Goal: Information Seeking & Learning: Find specific fact

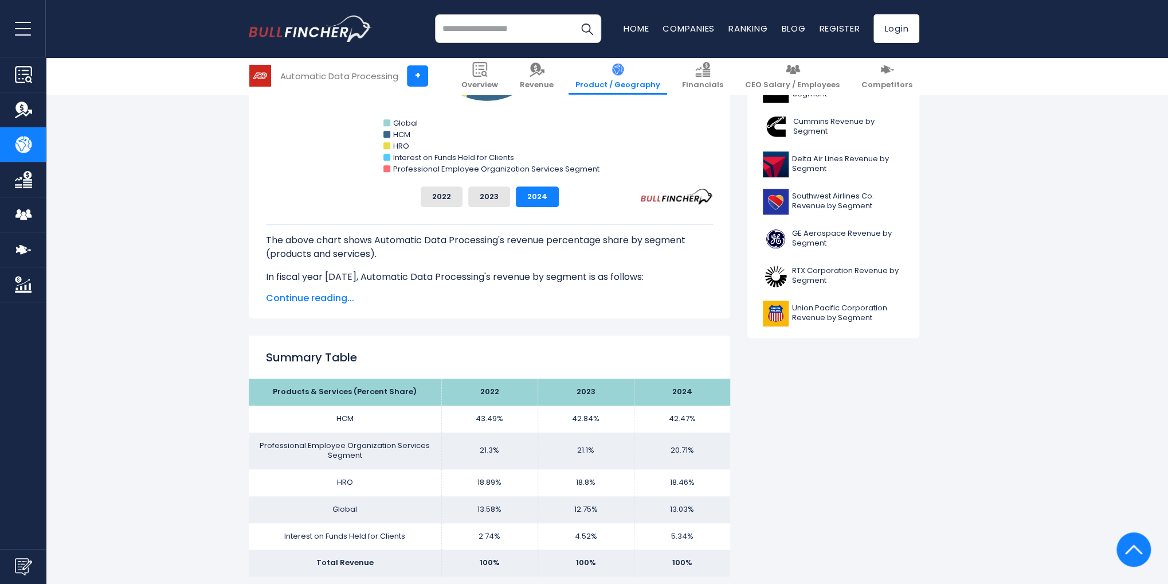
scroll to position [344, 0]
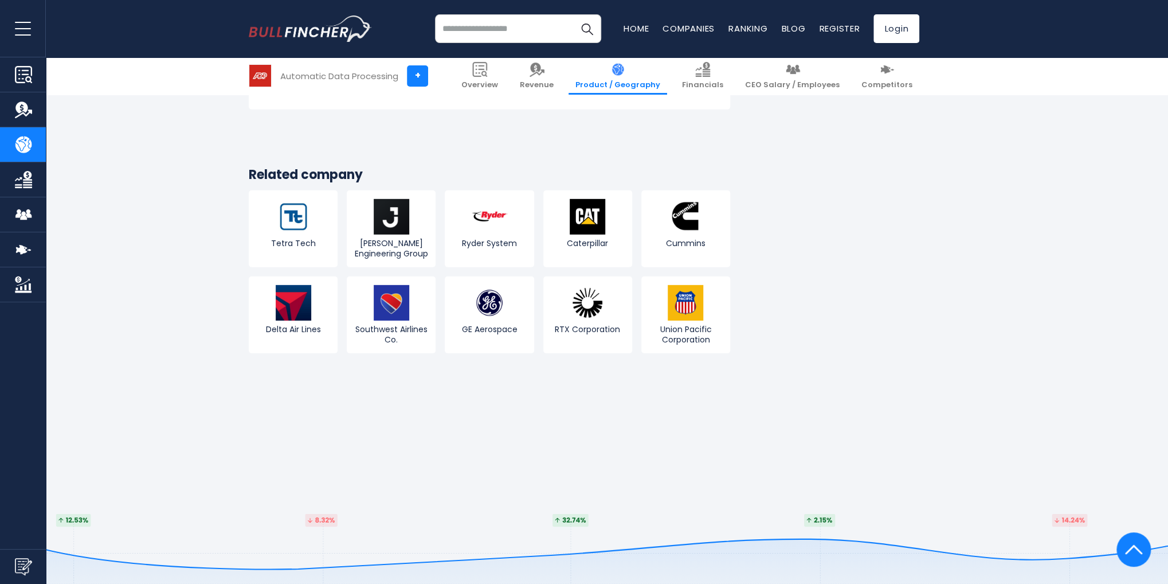
scroll to position [2293, 0]
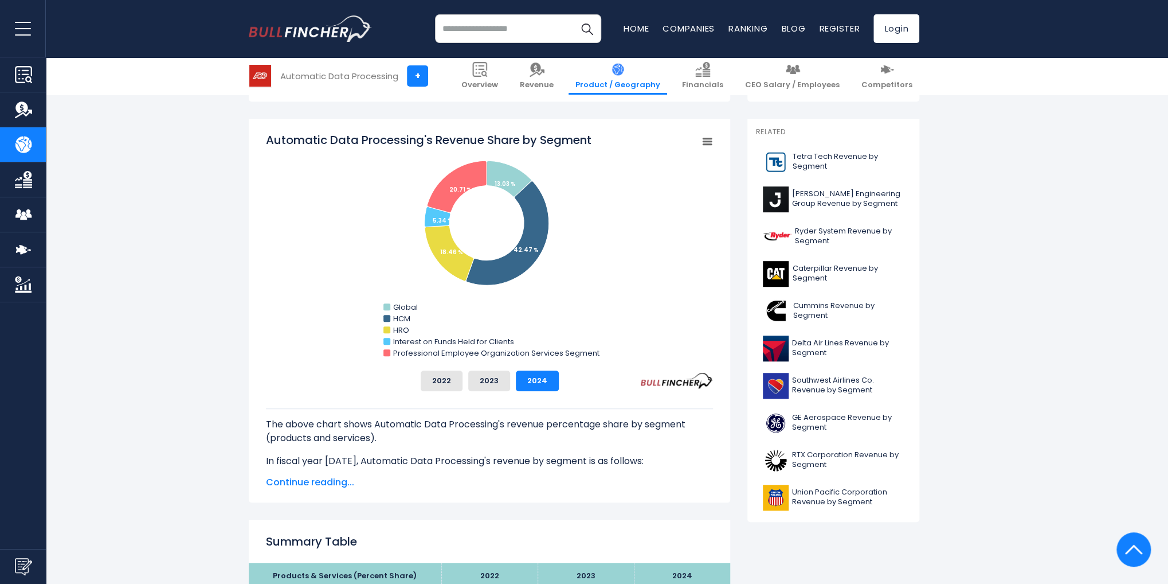
scroll to position [287, 0]
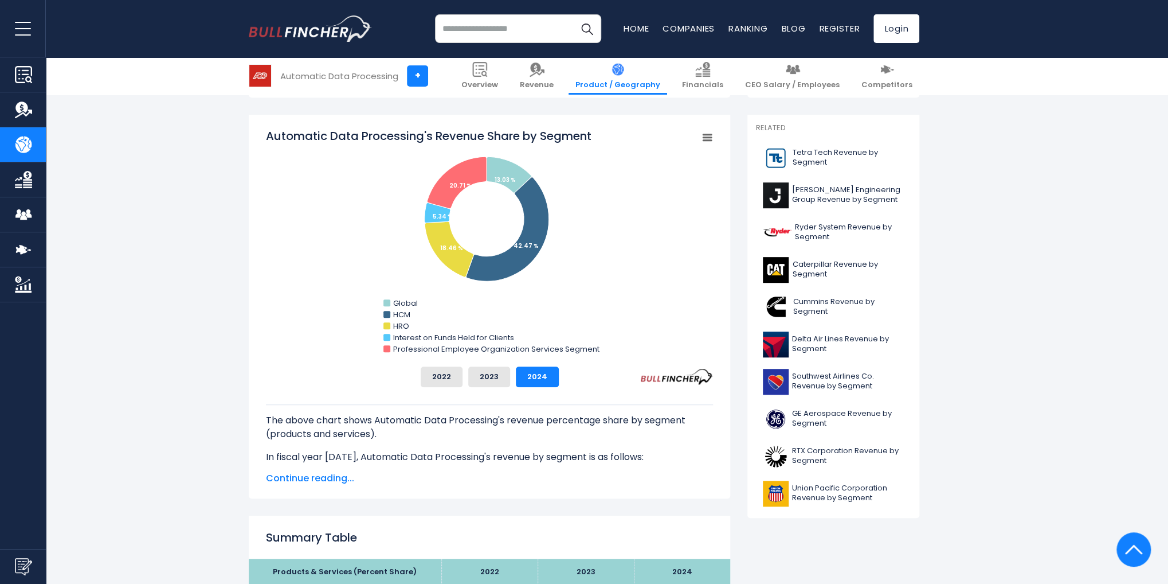
click at [306, 412] on span "Continue reading..." at bounding box center [489, 478] width 447 height 14
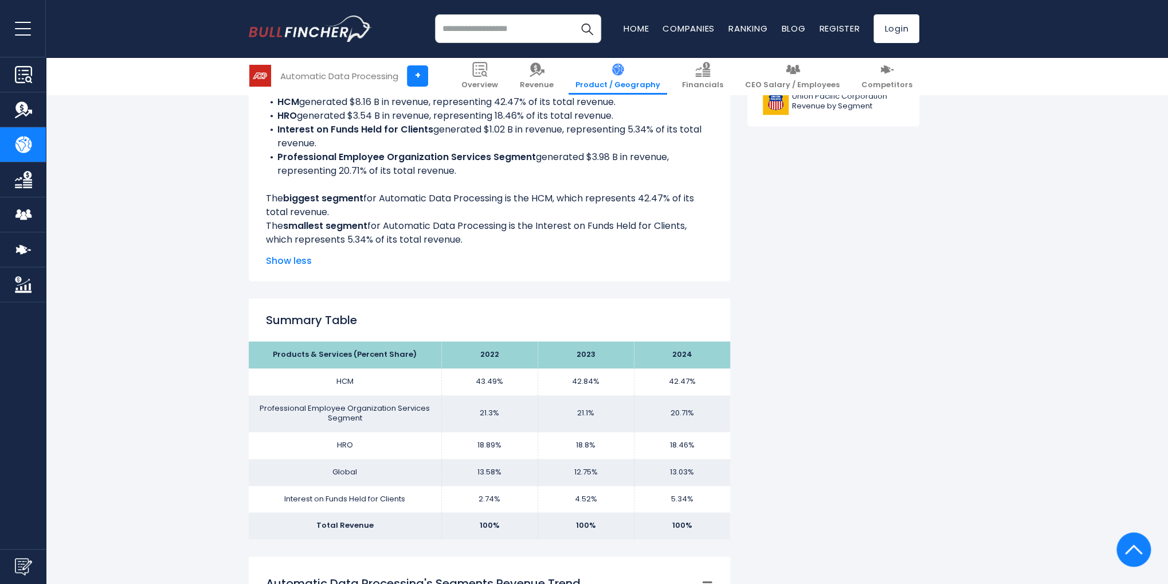
scroll to position [688, 0]
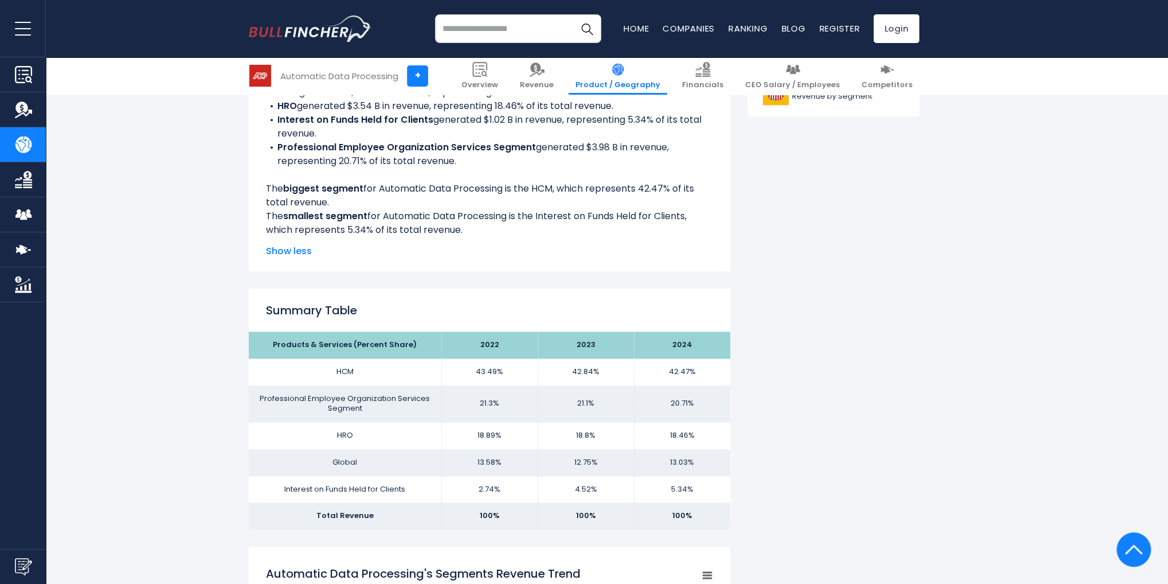
click at [346, 371] on td "HCM" at bounding box center [345, 371] width 193 height 27
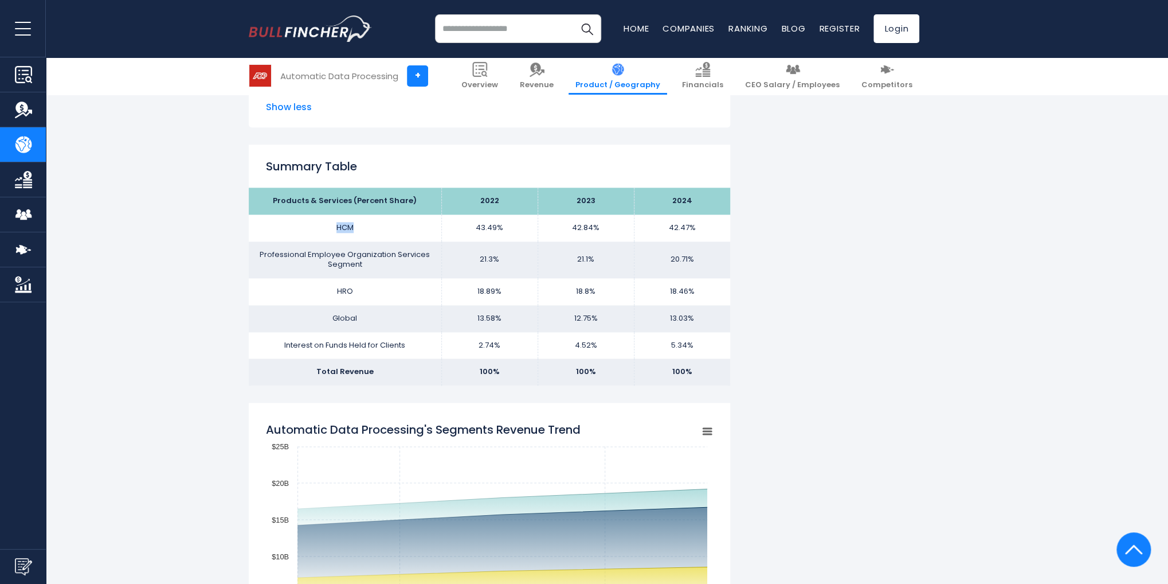
scroll to position [860, 0]
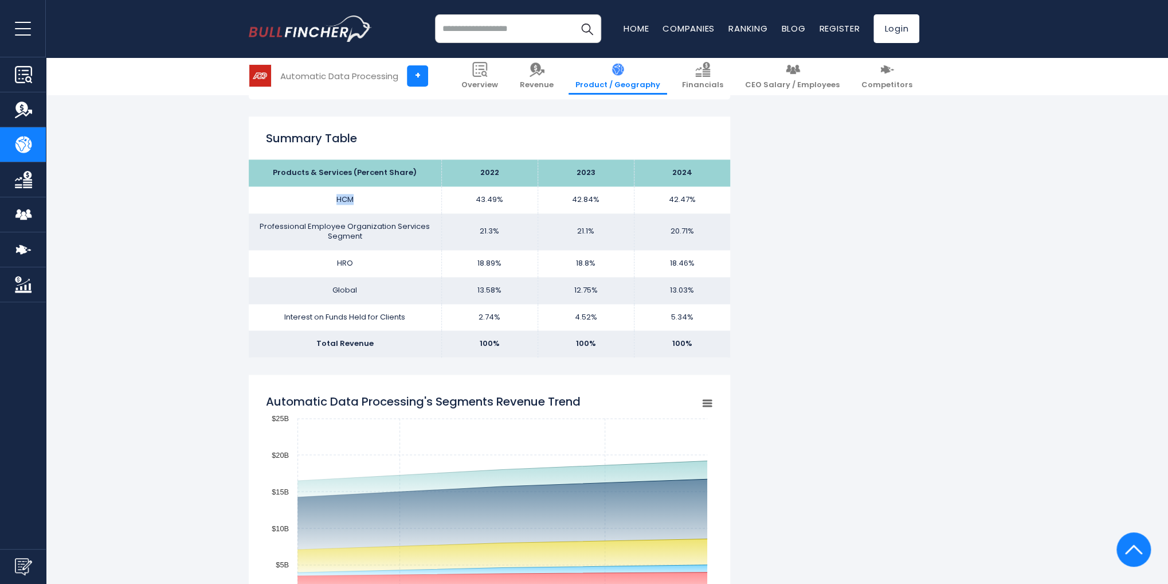
copy td "HCM"
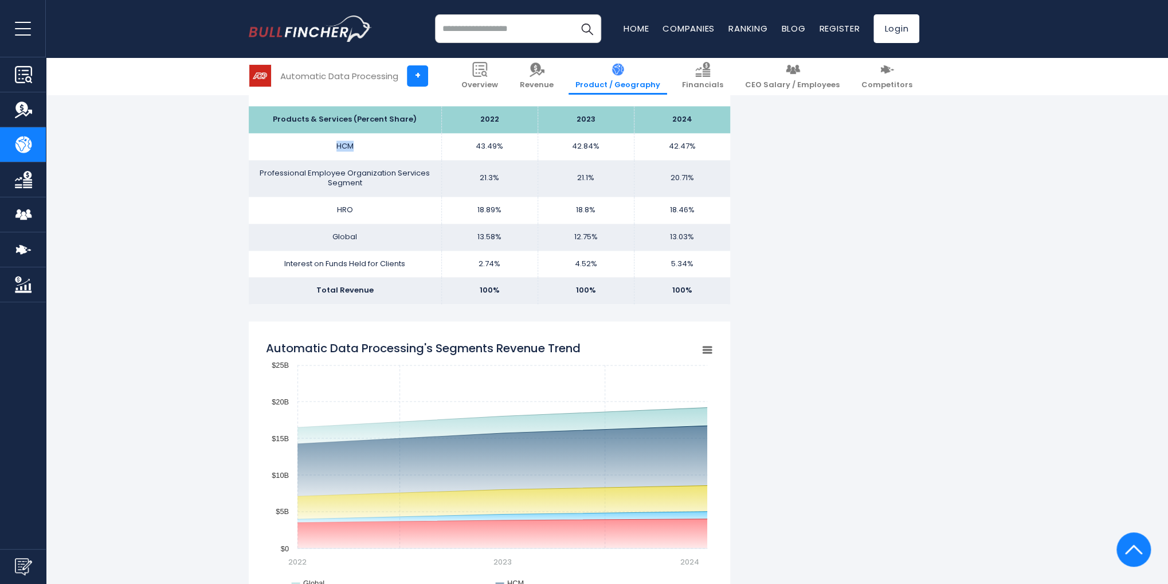
scroll to position [917, 0]
